Goal: Transaction & Acquisition: Purchase product/service

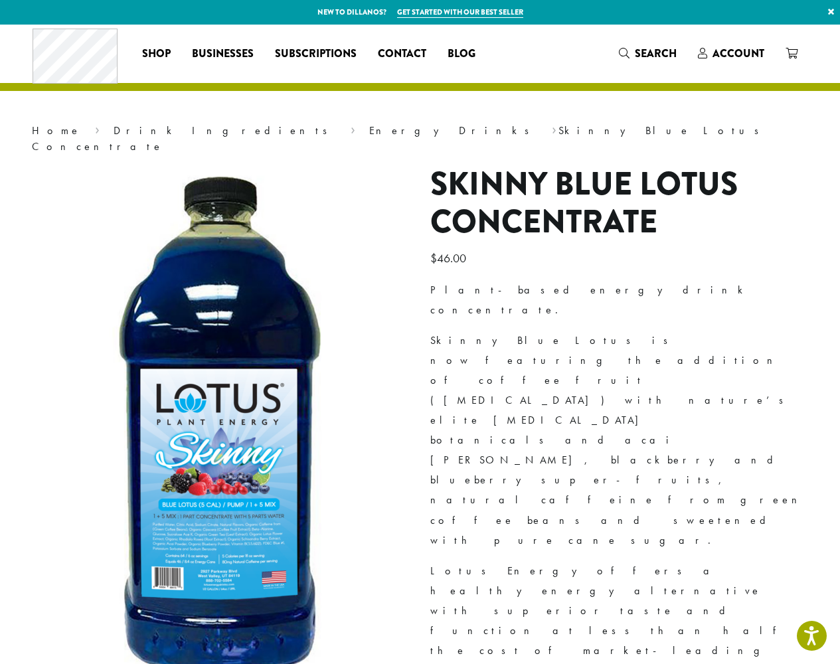
click at [831, 12] on link "×" at bounding box center [831, 12] width 18 height 24
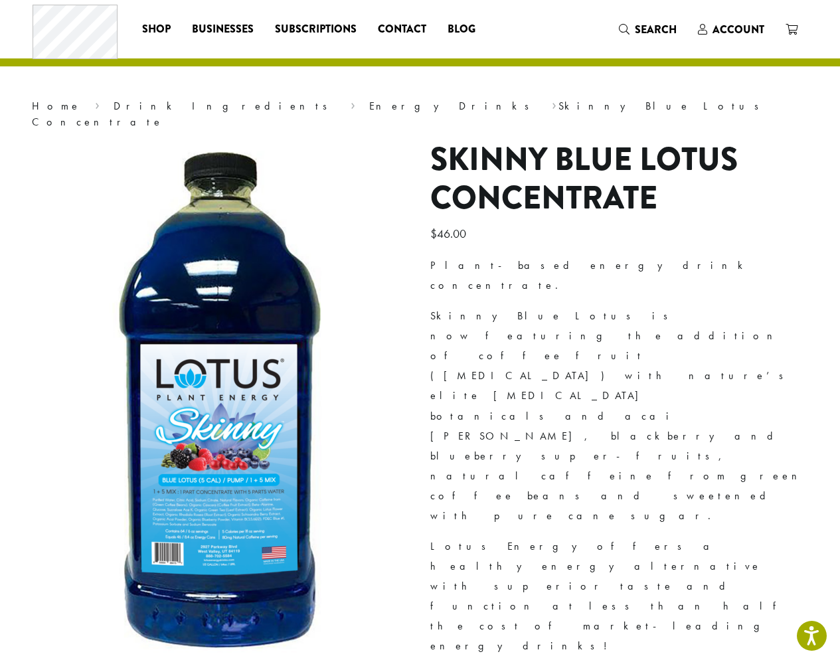
type input "*"
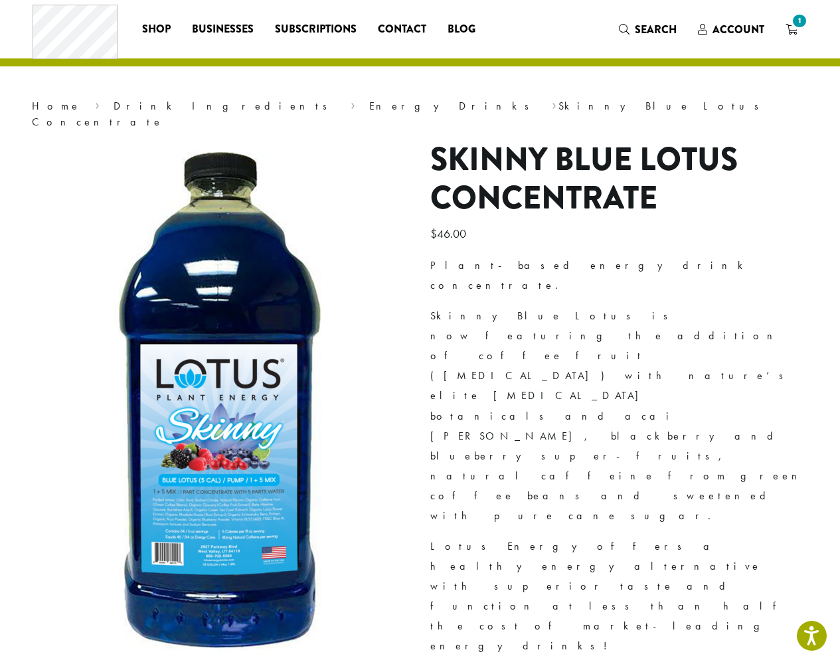
type input "*"
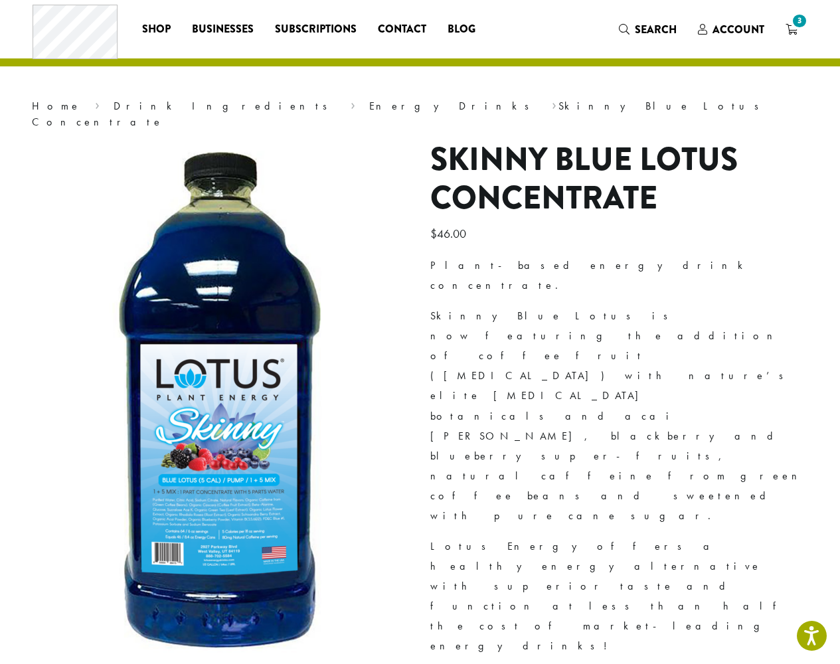
type input "*"
